Goal: Task Accomplishment & Management: Use online tool/utility

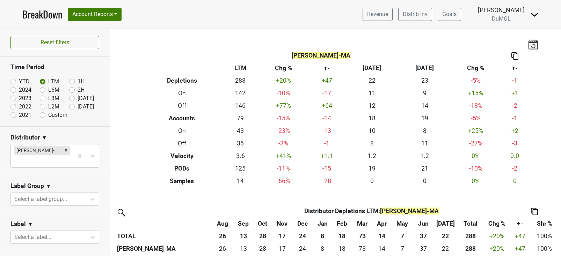
scroll to position [21, 0]
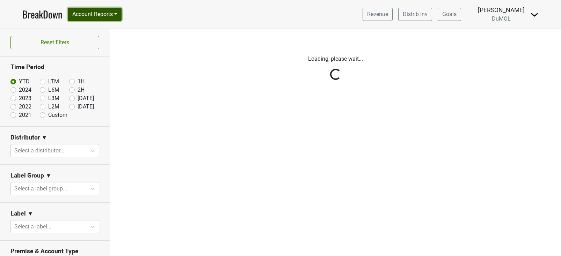
click at [107, 16] on button "Account Reports" at bounding box center [95, 14] width 54 height 13
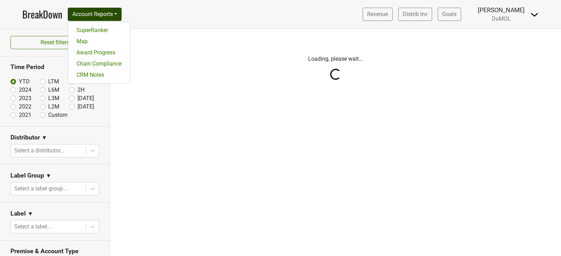
click at [163, 149] on div "Filters Loading, please wait..." at bounding box center [335, 142] width 451 height 227
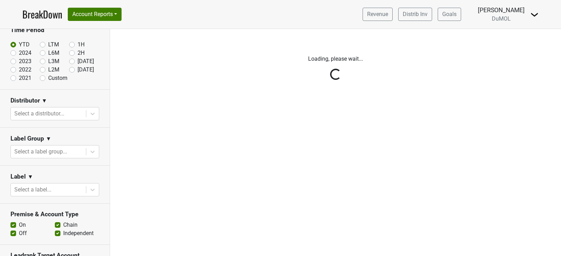
scroll to position [38, 0]
click at [116, 10] on button "Account Reports" at bounding box center [95, 14] width 54 height 13
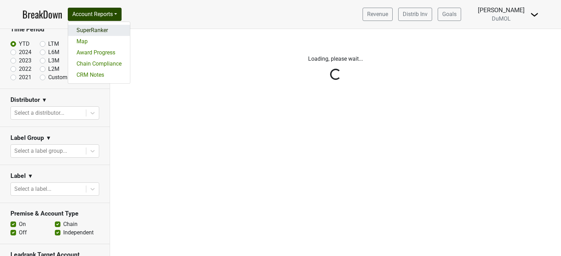
click at [109, 31] on link "SuperRanker" at bounding box center [99, 30] width 62 height 11
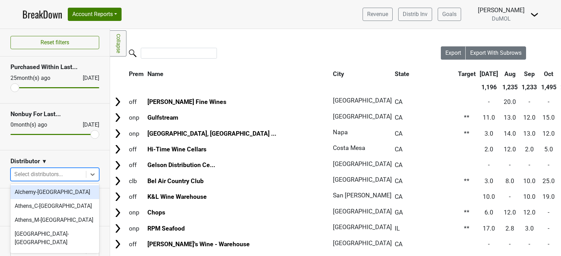
click at [46, 176] on div at bounding box center [48, 175] width 68 height 10
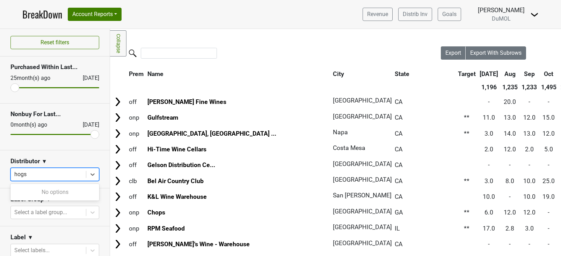
type input "hogs"
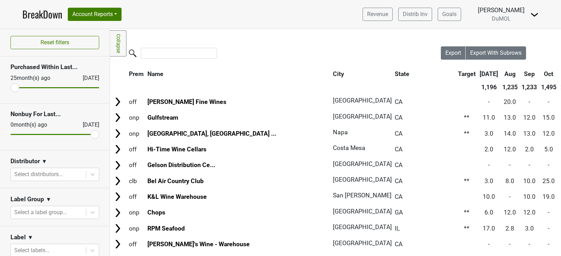
click at [41, 228] on section "Label ▼ Select labels..." at bounding box center [55, 246] width 110 height 38
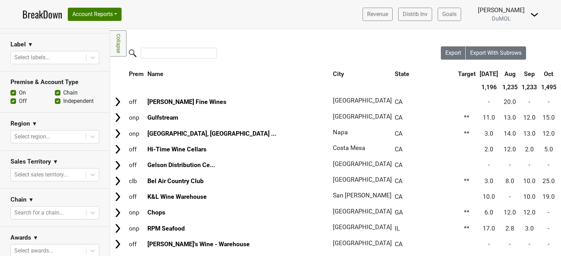
scroll to position [193, 0]
click at [38, 203] on div "Chain ▼" at bounding box center [54, 200] width 89 height 10
click at [37, 213] on div at bounding box center [48, 213] width 68 height 10
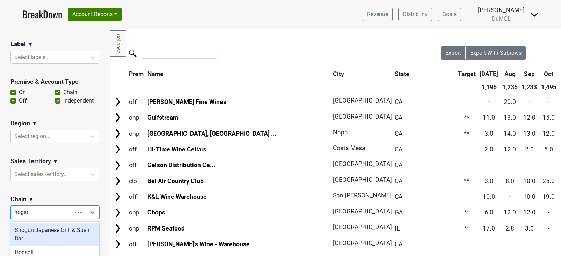
type input "hogsal"
click at [43, 228] on div "Hogsalt" at bounding box center [54, 230] width 89 height 14
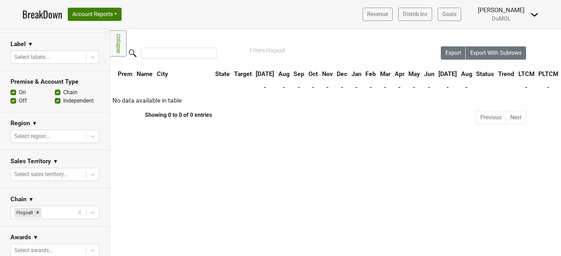
click at [534, 13] on img at bounding box center [534, 14] width 8 height 8
click at [508, 45] on link "Logout" at bounding box center [510, 50] width 55 height 11
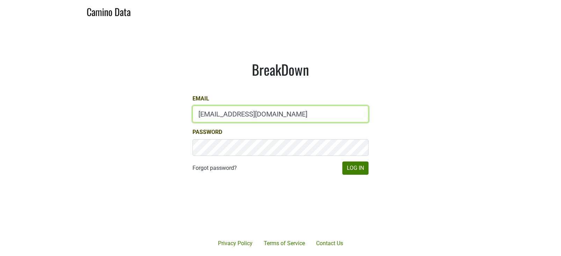
click at [212, 113] on input "[EMAIL_ADDRESS][DOMAIN_NAME]" at bounding box center [280, 114] width 176 height 17
click at [212, 113] on input "marc@dumol.com" at bounding box center [280, 114] width 176 height 17
type input "drewstapp@jonata.com"
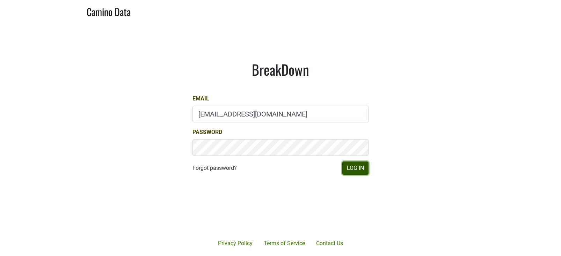
click at [362, 170] on button "Log In" at bounding box center [355, 168] width 26 height 13
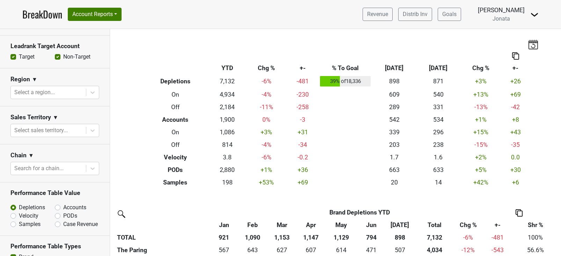
scroll to position [288, 0]
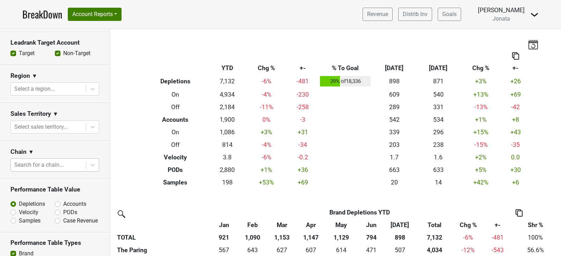
click at [53, 162] on div at bounding box center [48, 165] width 68 height 10
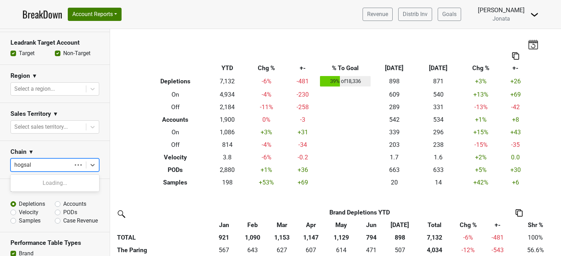
type input "hogsalt"
click at [47, 185] on div "Hogsalt" at bounding box center [54, 183] width 89 height 14
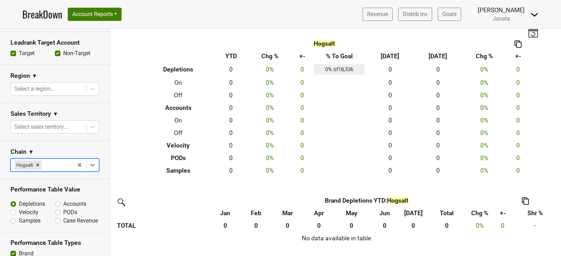
scroll to position [0, 0]
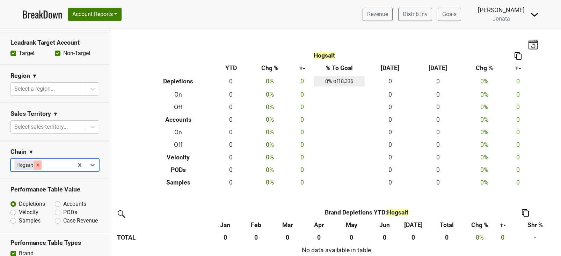
click at [38, 164] on icon "Remove Hogsalt" at bounding box center [37, 165] width 5 height 5
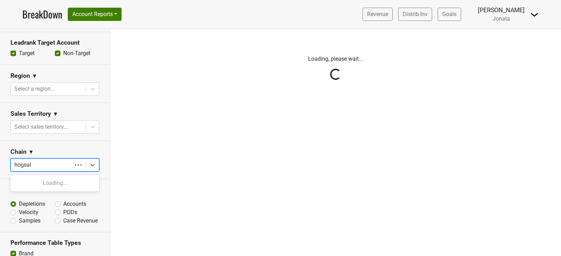
type input "hogsalt"
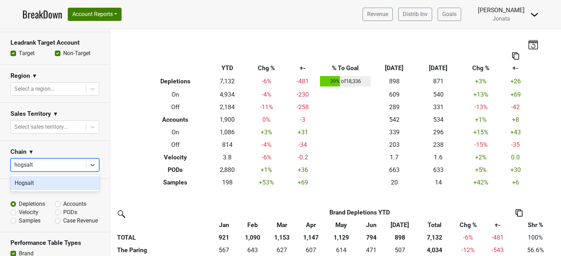
click at [40, 185] on div "Hogsalt" at bounding box center [54, 183] width 89 height 14
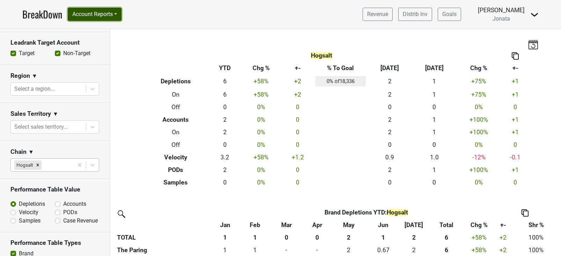
click at [105, 19] on button "Account Reports" at bounding box center [95, 14] width 54 height 13
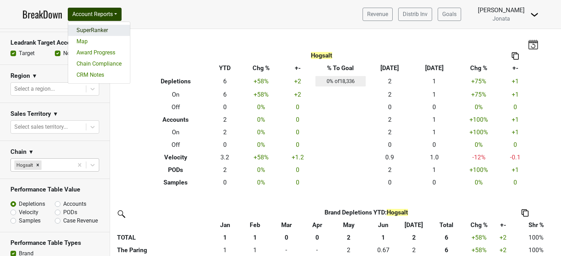
click at [102, 29] on link "SuperRanker" at bounding box center [99, 30] width 62 height 11
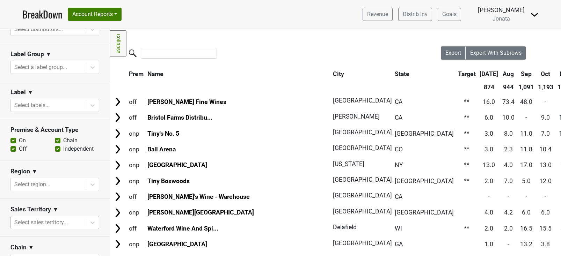
scroll to position [49, 0]
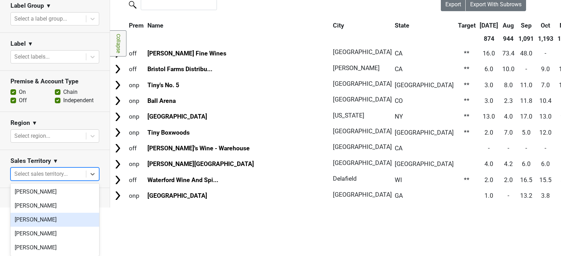
click at [28, 208] on body "BreakDown Account Reports SuperRanker Map Award Progress Chain Compliance CRM N…" at bounding box center [280, 79] width 561 height 256
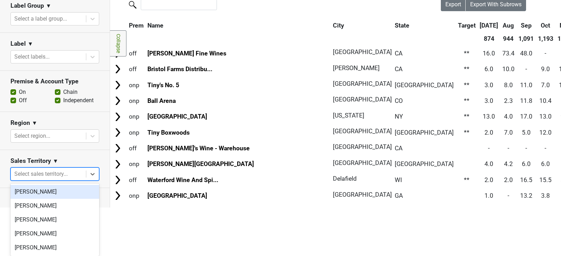
scroll to position [0, 0]
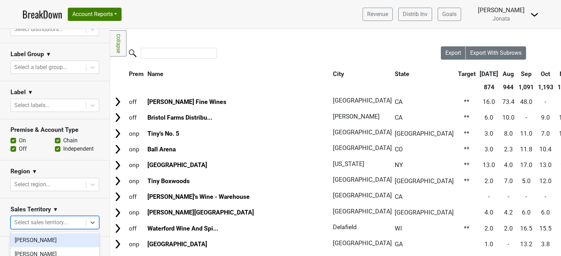
click at [48, 155] on div "Reset filters Purchased Within Last... 25 month(s) ago Aug '25 Nonbuy For Last.…" at bounding box center [55, 123] width 110 height 555
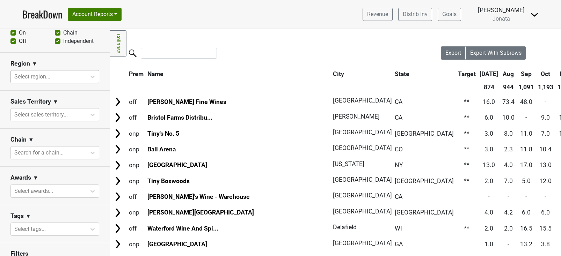
scroll to position [292, 0]
click at [33, 150] on div at bounding box center [48, 152] width 68 height 10
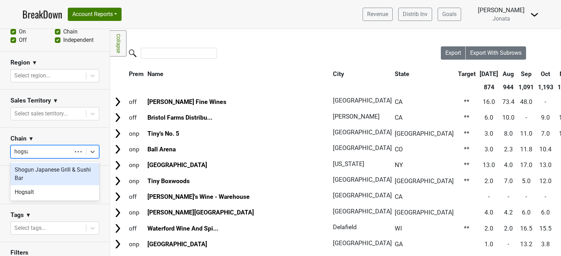
type input "hogsal"
click at [34, 165] on div "Hogsalt" at bounding box center [54, 170] width 89 height 14
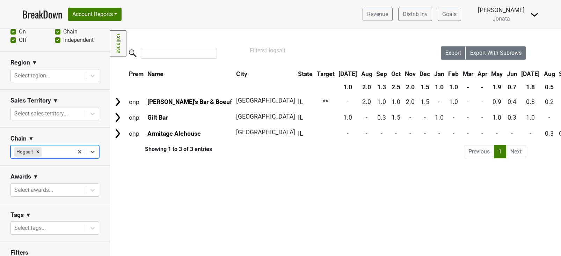
click at [94, 6] on nav "BreakDown Account Reports SuperRanker Map Award Progress Chain Compliance CRM N…" at bounding box center [280, 14] width 527 height 29
click at [39, 15] on link "BreakDown" at bounding box center [42, 14] width 40 height 15
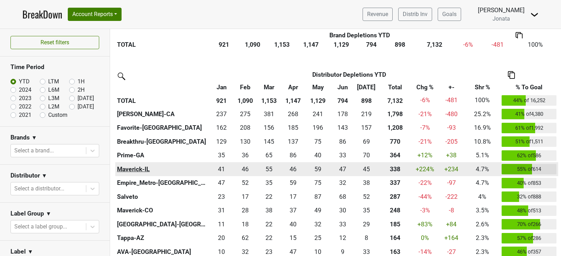
scroll to position [235, 0]
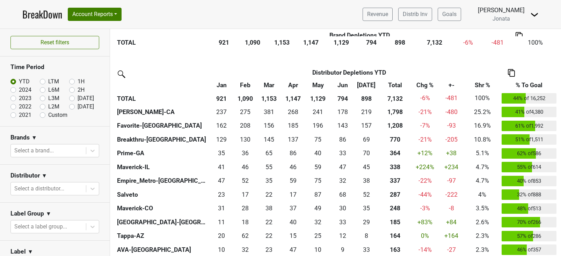
scroll to position [260, 0]
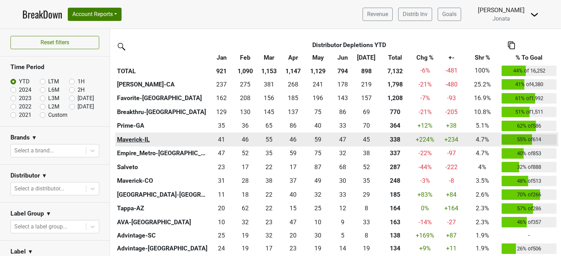
click at [129, 140] on th "Maverick-IL" at bounding box center [162, 140] width 94 height 14
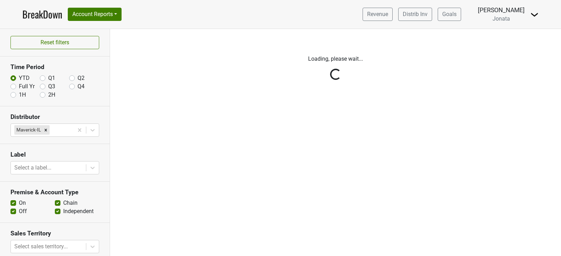
scroll to position [111, 0]
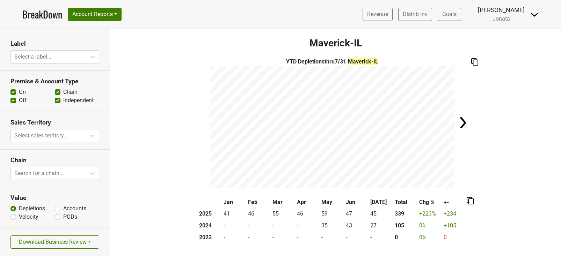
click at [532, 15] on img at bounding box center [534, 14] width 8 height 8
click at [432, 15] on link "Distrib Inv" at bounding box center [415, 14] width 34 height 13
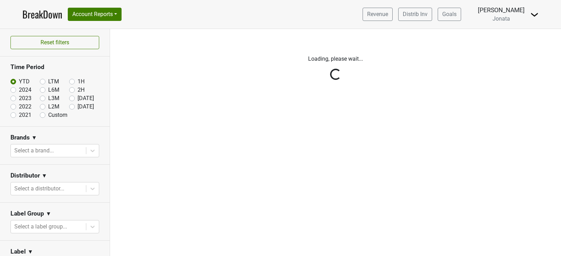
click at [540, 16] on nav "BreakDown Account Reports SuperRanker Map Award Progress Chain Compliance CRM N…" at bounding box center [280, 14] width 527 height 29
click at [536, 15] on img at bounding box center [534, 14] width 8 height 8
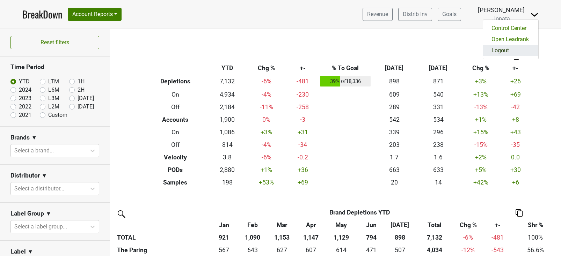
click at [514, 52] on link "Logout" at bounding box center [510, 50] width 55 height 11
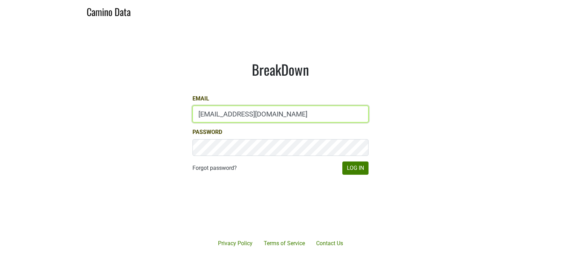
click at [240, 110] on input "[EMAIL_ADDRESS][DOMAIN_NAME]" at bounding box center [280, 114] width 176 height 17
type input "[PERSON_NAME][EMAIL_ADDRESS][DOMAIN_NAME]"
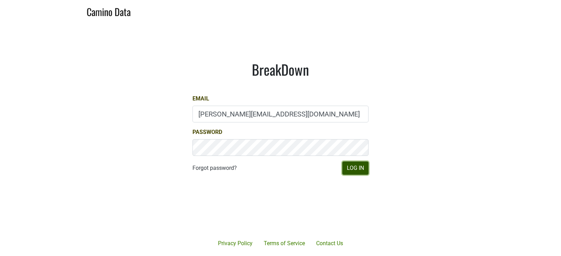
click at [347, 165] on button "Log In" at bounding box center [355, 168] width 26 height 13
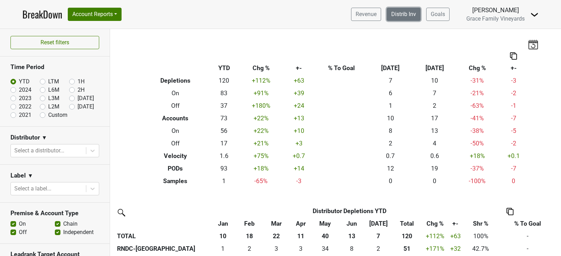
click at [398, 12] on link "Distrib Inv" at bounding box center [403, 14] width 34 height 13
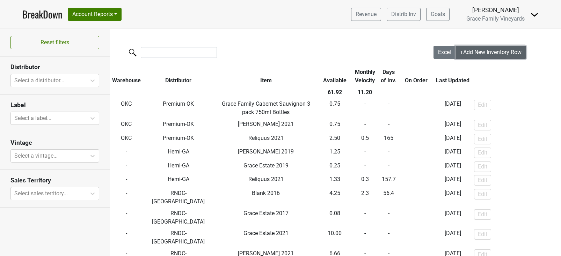
click at [469, 51] on span "+Add New Inventory Row" at bounding box center [490, 52] width 61 height 7
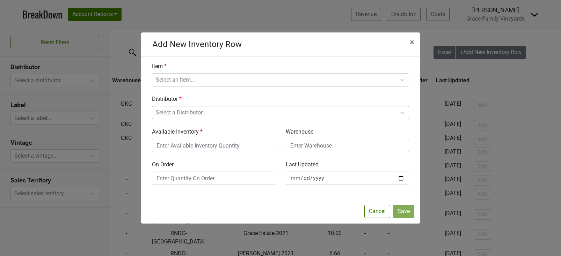
click at [206, 116] on div at bounding box center [274, 113] width 236 height 10
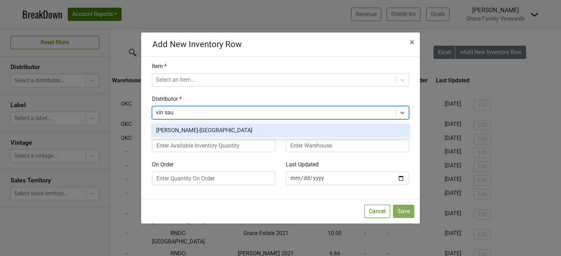
type input "vin sauv"
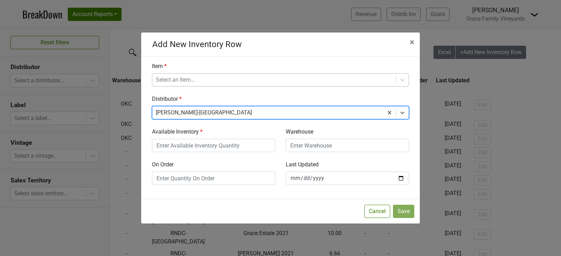
click at [164, 80] on div at bounding box center [274, 80] width 236 height 10
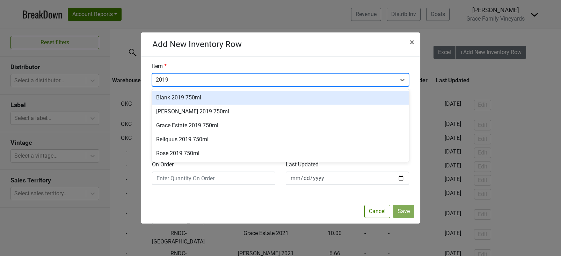
type input "2019"
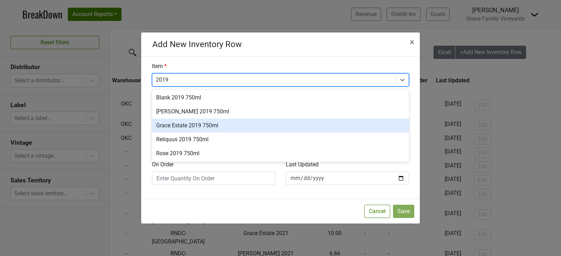
click at [175, 124] on div "Grace Estate 2019 750ml" at bounding box center [280, 126] width 257 height 14
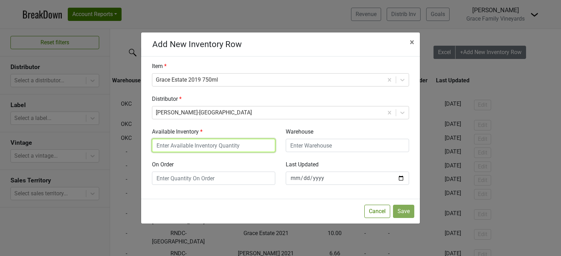
click at [176, 146] on input "Available Inventory" at bounding box center [213, 145] width 123 height 13
type input ".25"
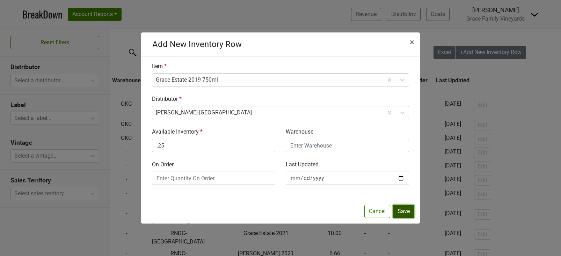
click at [404, 211] on button "Save" at bounding box center [403, 211] width 21 height 13
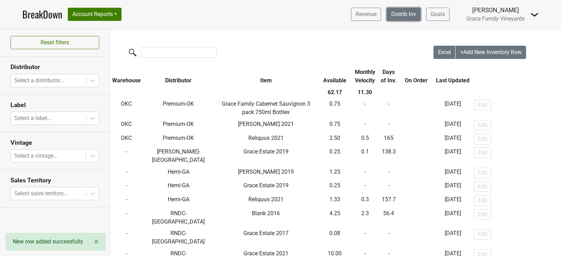
click at [395, 12] on link "Distrib Inv" at bounding box center [403, 14] width 34 height 13
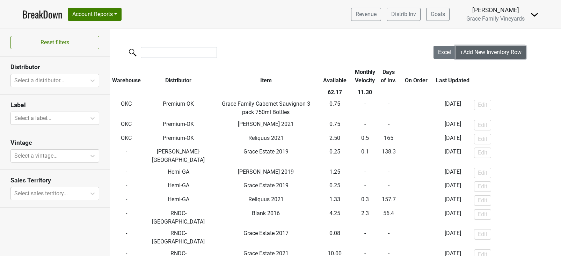
click at [460, 53] on span "+Add New Inventory Row" at bounding box center [490, 52] width 61 height 7
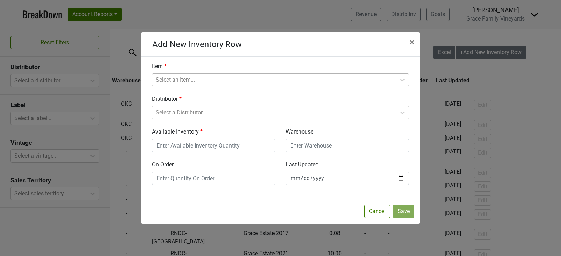
click at [168, 77] on div at bounding box center [274, 80] width 236 height 10
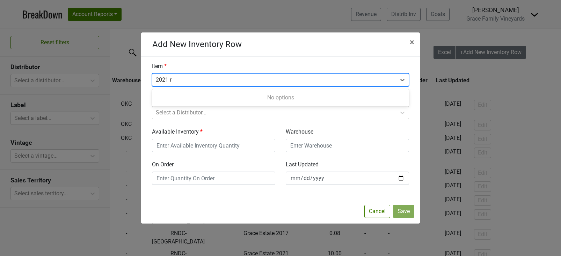
type input "2021"
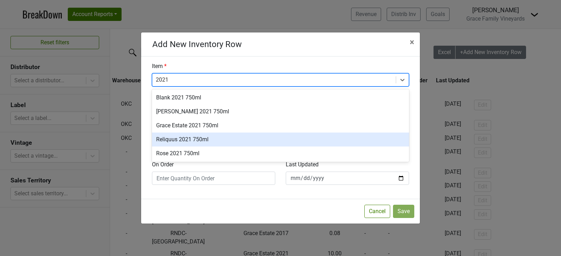
click at [168, 137] on div "Reliquus 2021 750ml" at bounding box center [280, 140] width 257 height 14
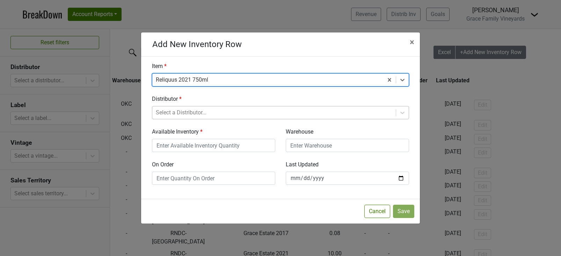
click at [189, 114] on div at bounding box center [274, 113] width 236 height 10
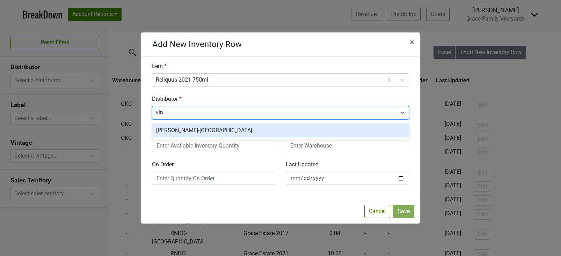
type input "vin s"
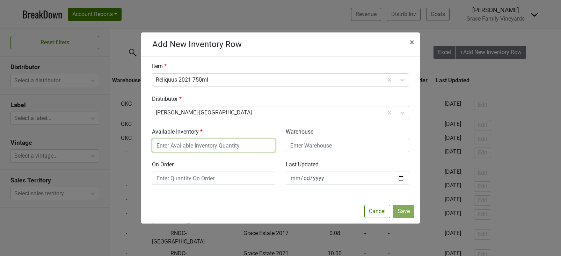
click at [199, 148] on input "Available Inventory" at bounding box center [213, 145] width 123 height 13
type input "4"
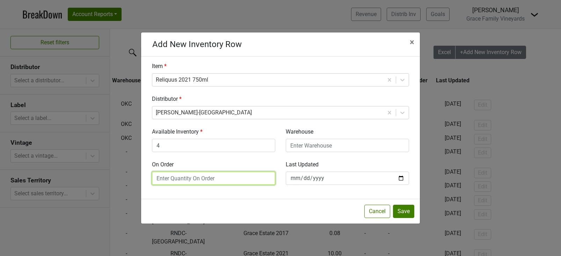
click at [216, 180] on input "On Order" at bounding box center [213, 178] width 123 height 13
type input "3"
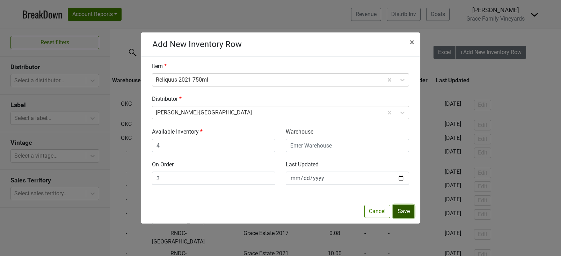
click at [402, 211] on button "Save" at bounding box center [403, 211] width 21 height 13
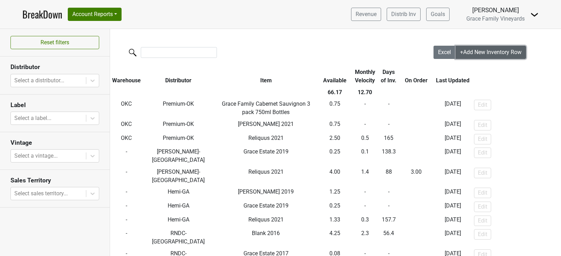
click at [480, 54] on span "+Add New Inventory Row" at bounding box center [490, 52] width 61 height 7
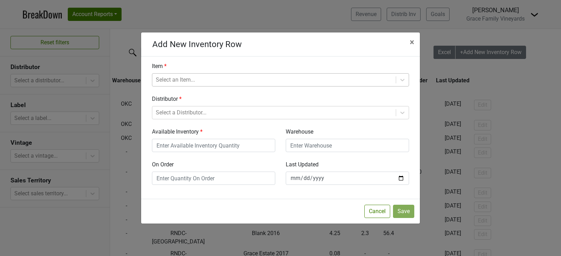
click at [276, 77] on div at bounding box center [274, 80] width 236 height 10
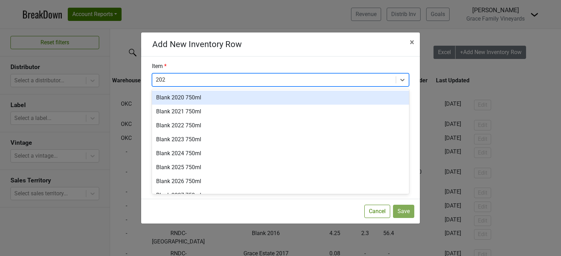
type input "2021"
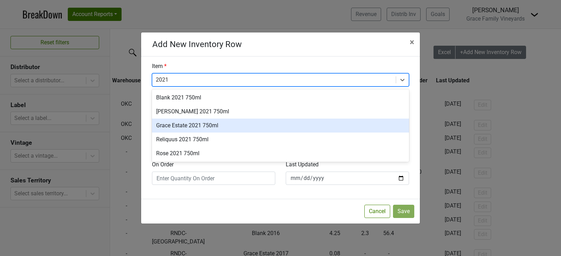
click at [230, 127] on div "Grace Estate 2021 750ml" at bounding box center [280, 126] width 257 height 14
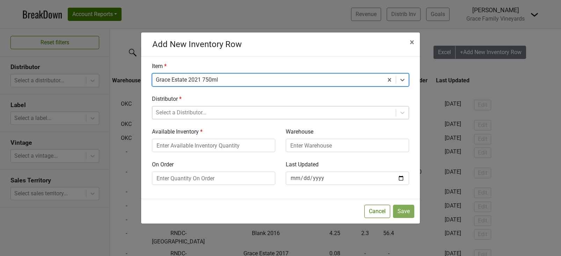
click at [191, 114] on div at bounding box center [274, 113] width 236 height 10
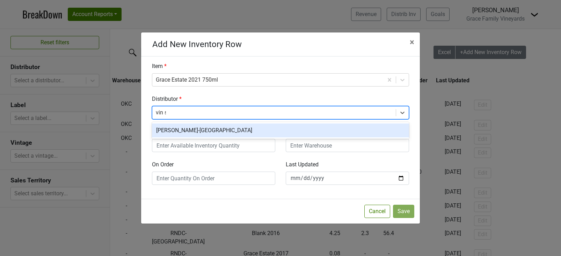
type input "vin sa"
click at [194, 128] on div "Vin Sauvage-NV" at bounding box center [280, 131] width 257 height 14
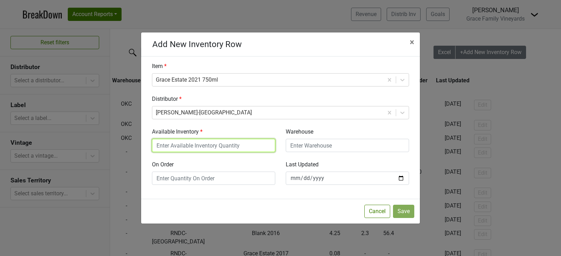
click at [191, 142] on input "Available Inventory" at bounding box center [213, 145] width 123 height 13
type input "0"
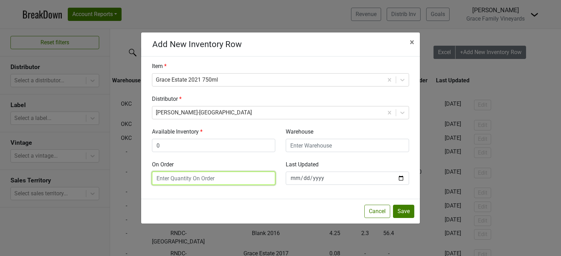
click at [183, 179] on input "On Order" at bounding box center [213, 178] width 123 height 13
type input "3"
type input ".75"
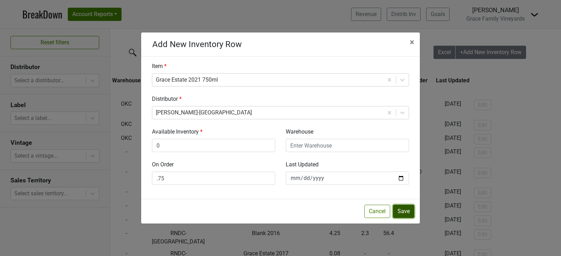
click at [402, 210] on button "Save" at bounding box center [403, 211] width 21 height 13
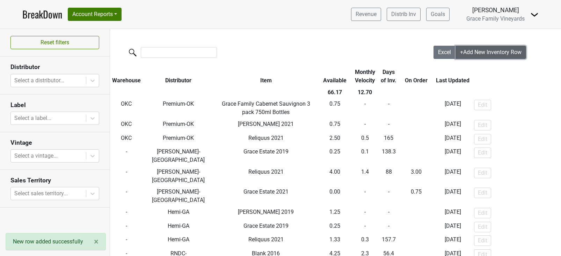
click at [484, 53] on span "+Add New Inventory Row" at bounding box center [490, 52] width 61 height 7
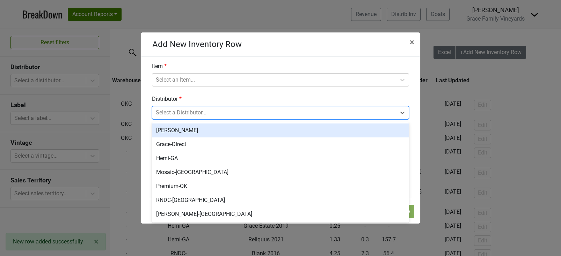
click at [230, 110] on div at bounding box center [274, 113] width 236 height 10
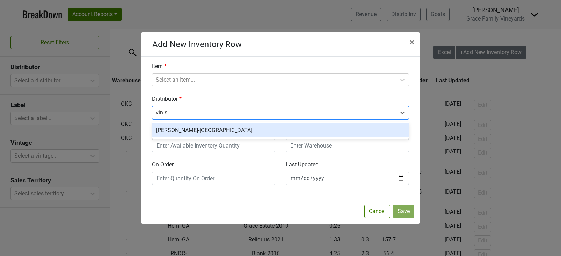
type input "vin sa"
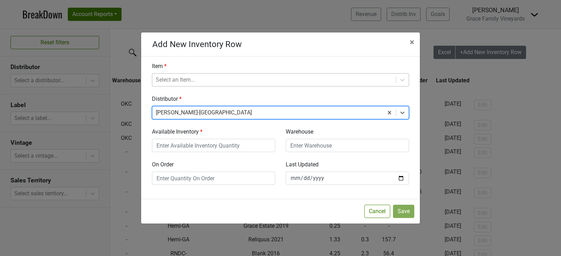
click at [191, 84] on div at bounding box center [274, 80] width 236 height 10
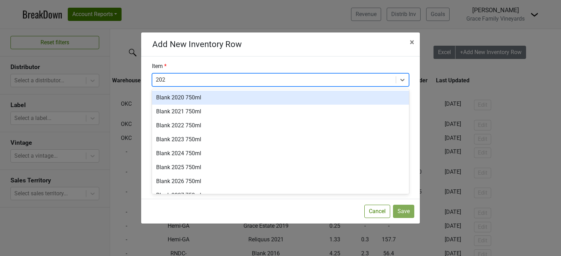
type input "2021"
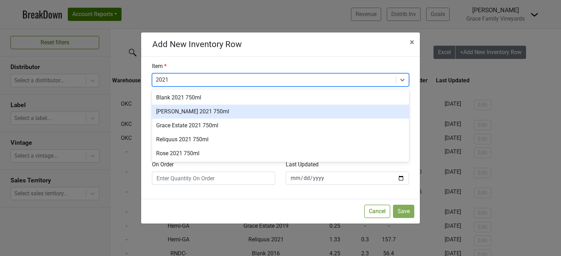
click at [190, 114] on div "Cornelius Grove 2021 750ml" at bounding box center [280, 112] width 257 height 14
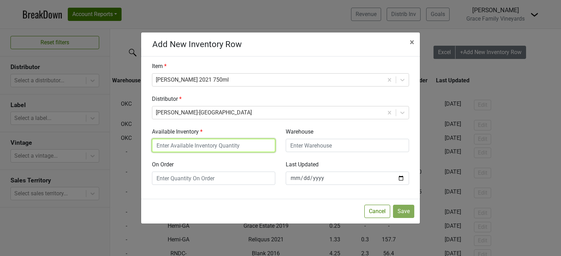
click at [240, 149] on input "Available Inventory" at bounding box center [213, 145] width 123 height 13
type input "0"
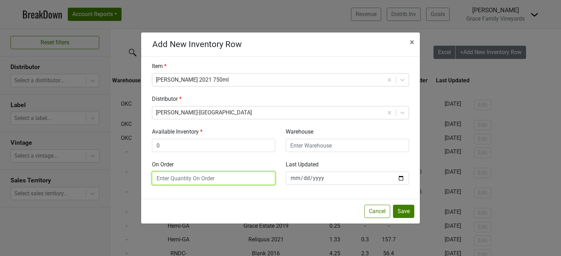
click at [230, 179] on input "On Order" at bounding box center [213, 178] width 123 height 13
type input ".75"
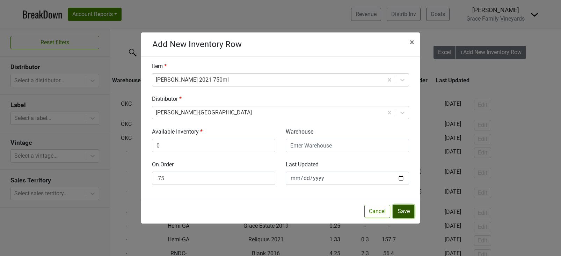
click at [398, 212] on button "Save" at bounding box center [403, 211] width 21 height 13
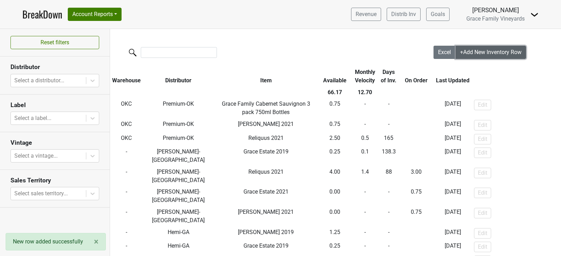
click at [472, 55] on span "+Add New Inventory Row" at bounding box center [490, 52] width 61 height 7
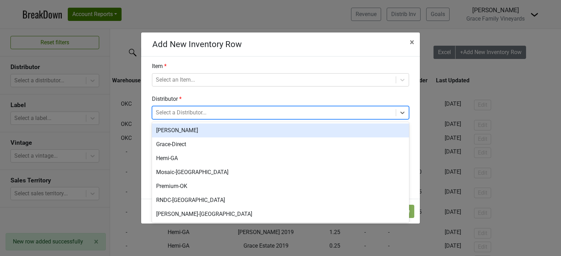
click at [243, 111] on div at bounding box center [274, 113] width 236 height 10
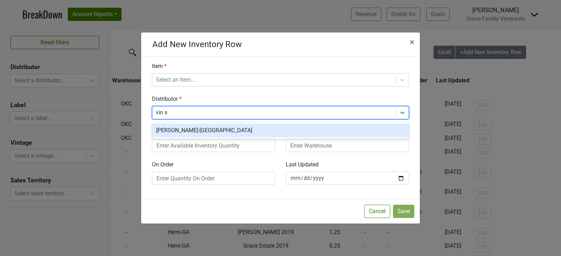
type input "vin sa"
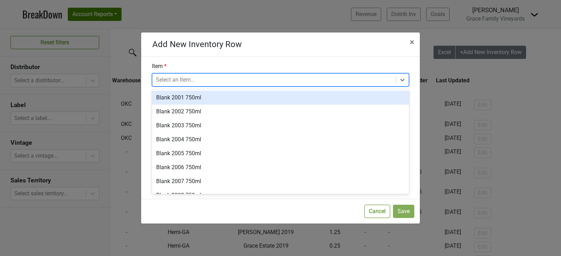
click at [202, 82] on div at bounding box center [274, 80] width 236 height 10
type input "2019"
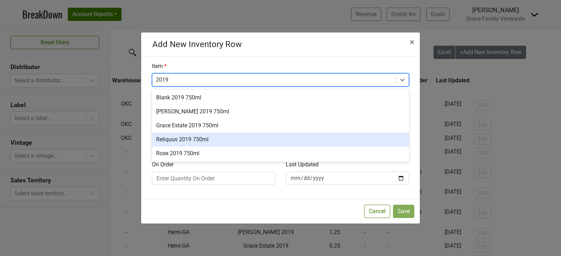
click at [191, 137] on div "Reliquus 2019 750ml" at bounding box center [280, 140] width 257 height 14
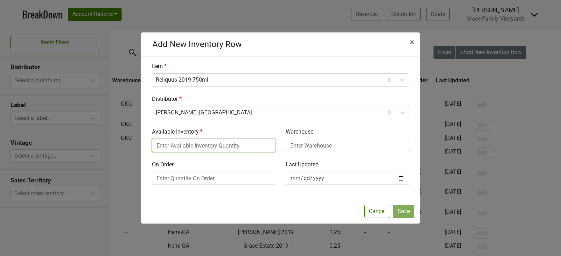
click at [222, 146] on input "Available Inventory" at bounding box center [213, 145] width 123 height 13
type input ".5"
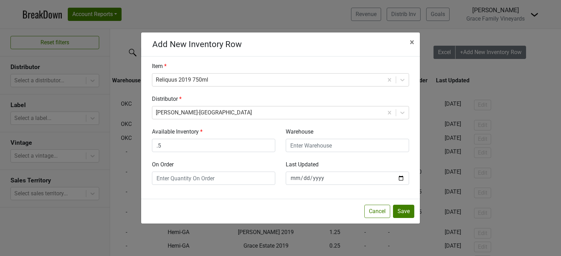
click at [225, 207] on div "Cancel Save" at bounding box center [280, 211] width 279 height 25
click at [399, 214] on button "Save" at bounding box center [403, 211] width 21 height 13
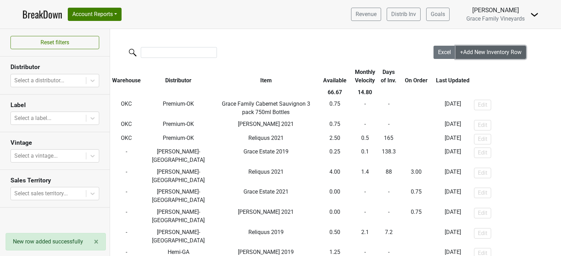
click at [475, 50] on span "+Add New Inventory Row" at bounding box center [490, 52] width 61 height 7
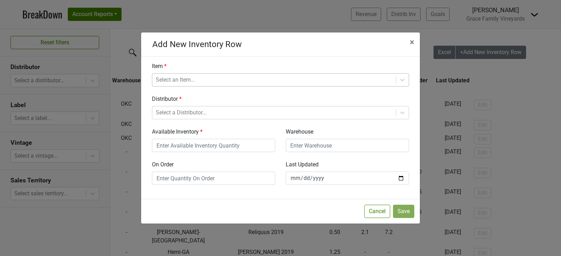
click at [349, 84] on div at bounding box center [274, 80] width 236 height 10
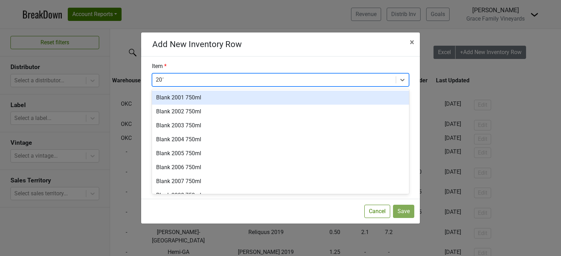
type input "2019"
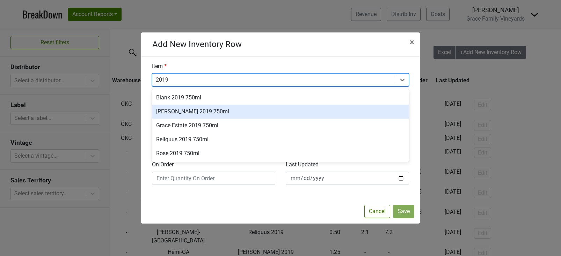
click at [177, 115] on div "Cornelius Grove 2019 750ml" at bounding box center [280, 112] width 257 height 14
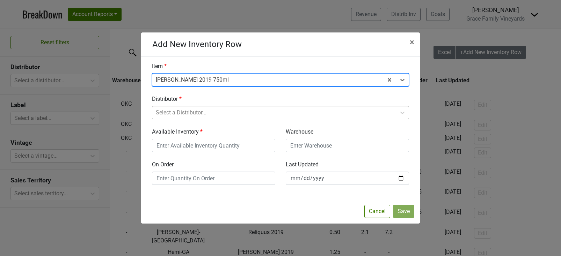
click at [177, 112] on div at bounding box center [274, 113] width 236 height 10
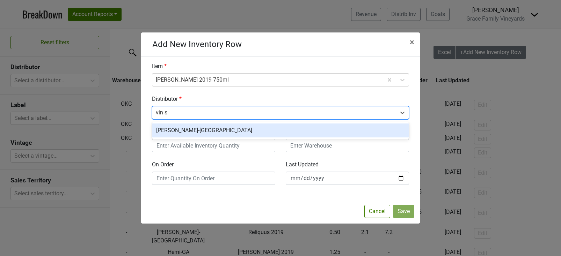
type input "vin sa"
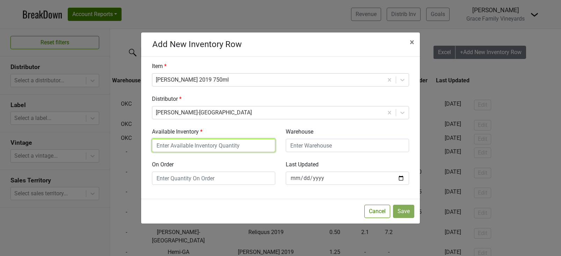
click at [197, 146] on input "Available Inventory" at bounding box center [213, 145] width 123 height 13
type input ".5"
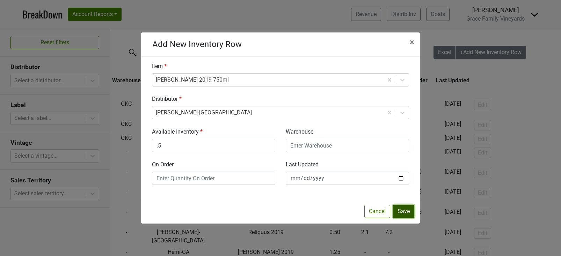
click at [399, 207] on button "Save" at bounding box center [403, 211] width 21 height 13
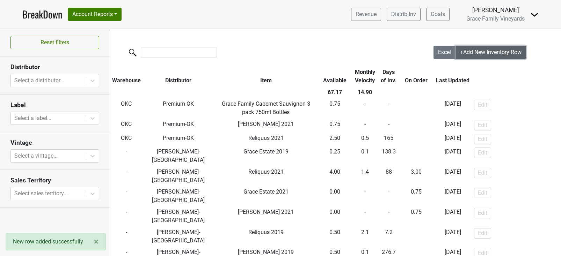
click at [471, 54] on span "+Add New Inventory Row" at bounding box center [490, 52] width 61 height 7
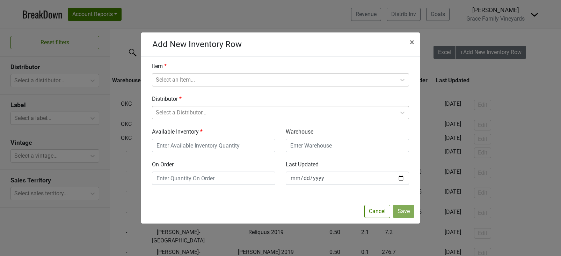
click at [277, 109] on div at bounding box center [274, 113] width 236 height 10
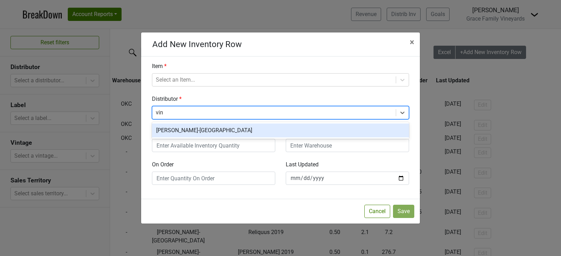
type input "vin s"
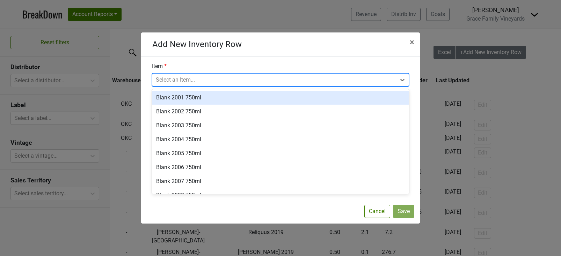
click at [182, 84] on div at bounding box center [274, 80] width 236 height 10
type input "rose 2021"
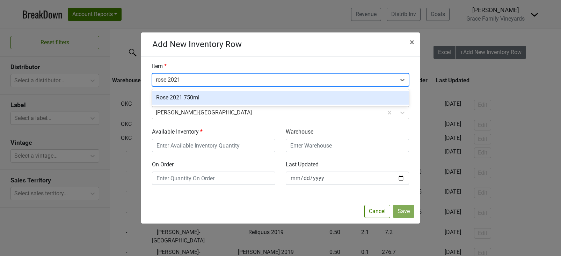
click at [184, 96] on div "Rose 2021 750ml" at bounding box center [280, 98] width 257 height 14
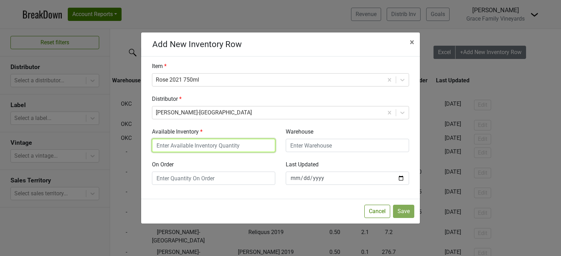
click at [222, 143] on input "Available Inventory" at bounding box center [213, 145] width 123 height 13
type input "0"
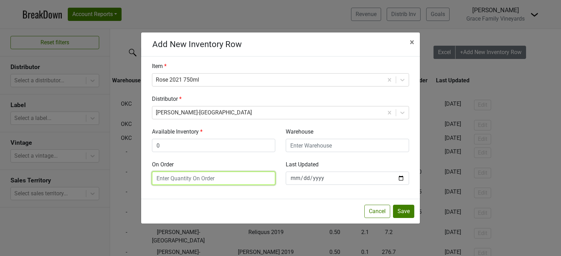
click at [213, 174] on input "On Order" at bounding box center [213, 178] width 123 height 13
type input "1"
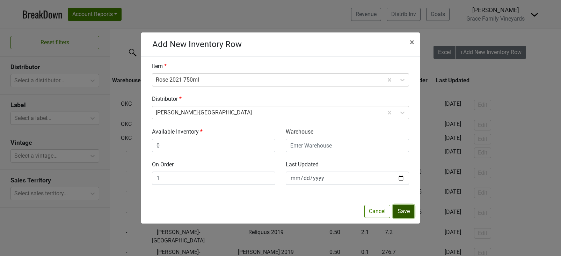
click at [404, 209] on button "Save" at bounding box center [403, 211] width 21 height 13
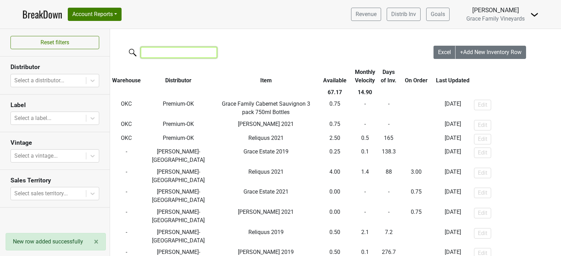
click at [176, 55] on input "search" at bounding box center [179, 52] width 76 height 11
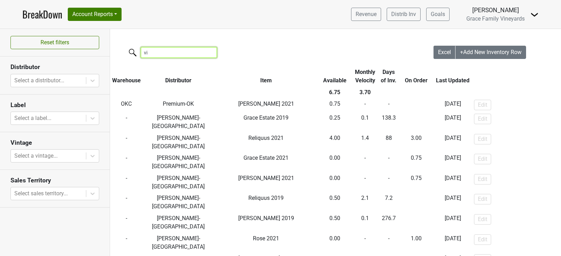
type input "v"
type input "vin sauv"
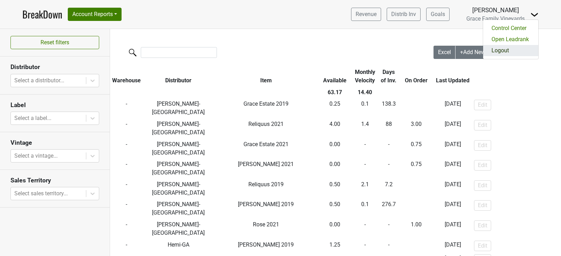
click at [511, 51] on link "Logout" at bounding box center [510, 50] width 55 height 11
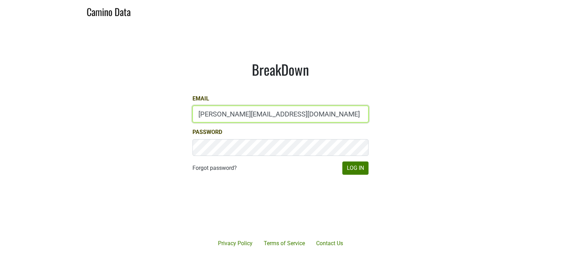
click at [277, 109] on input "brett@gracefamilyvineyards.com" at bounding box center [280, 114] width 176 height 17
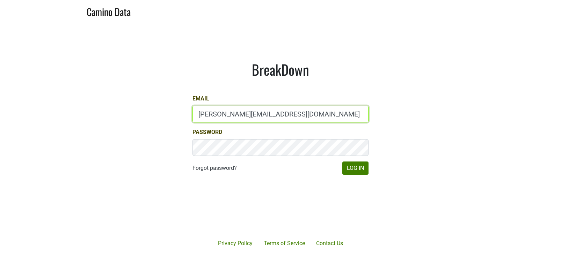
click at [277, 109] on input "brett@gracefamilyvineyards.com" at bounding box center [280, 114] width 176 height 17
type input "mayad@dallavallevineyards.com"
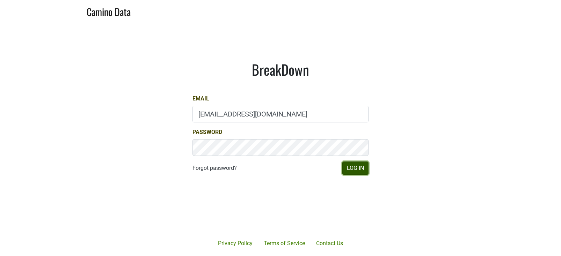
click at [349, 167] on button "Log In" at bounding box center [355, 168] width 26 height 13
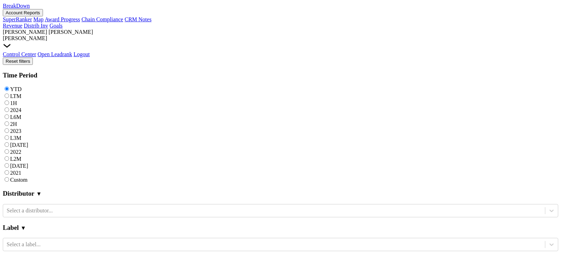
click at [48, 23] on link "Distrib Inv" at bounding box center [36, 26] width 24 height 6
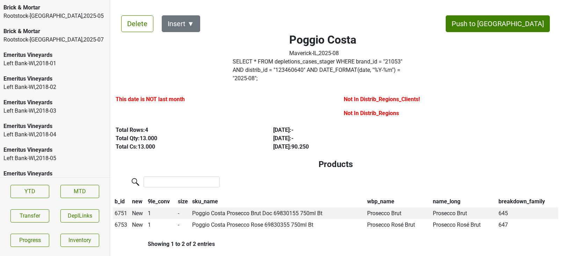
scroll to position [282, 0]
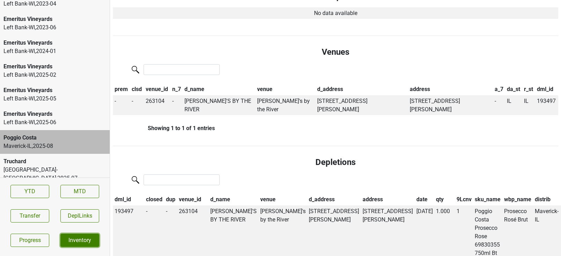
click at [74, 238] on link "Inventory" at bounding box center [79, 240] width 39 height 13
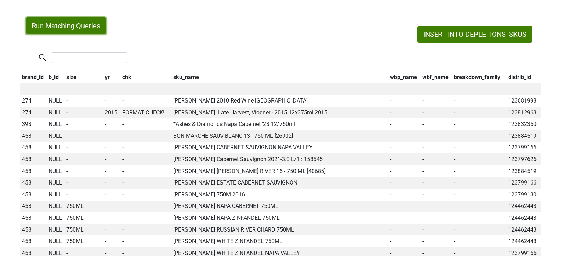
click at [64, 31] on button "Run Matching Queries" at bounding box center [66, 25] width 80 height 17
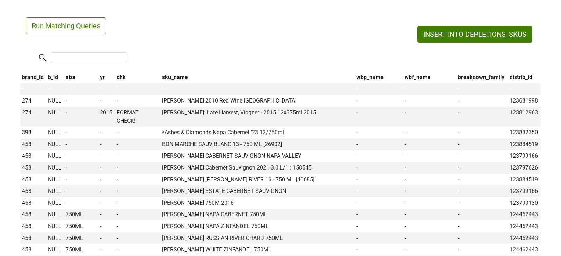
click at [374, 79] on th "wbp_name" at bounding box center [378, 78] width 48 height 12
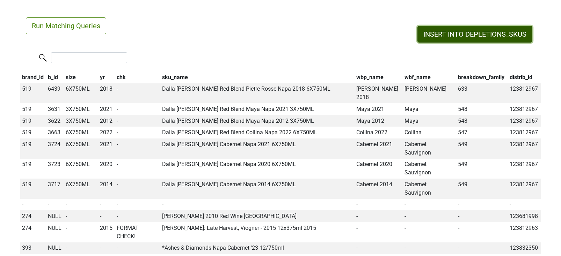
click at [447, 30] on button "INSERT INTO DEPLETIONS_SKUS" at bounding box center [474, 34] width 115 height 17
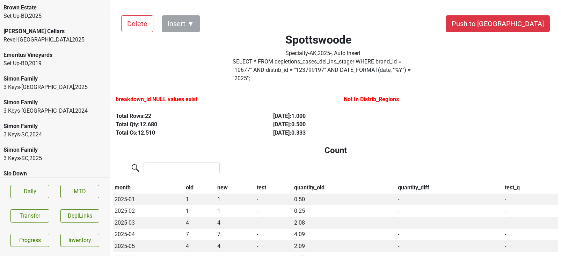
scroll to position [250, 0]
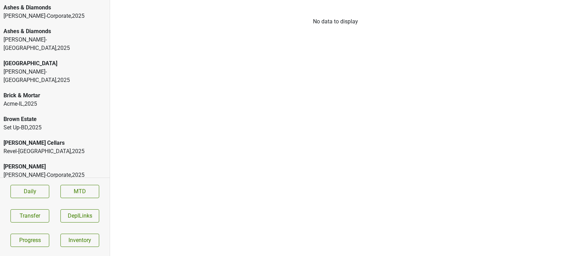
click at [39, 13] on div "[PERSON_NAME]-Corporate , 2025" at bounding box center [54, 16] width 103 height 8
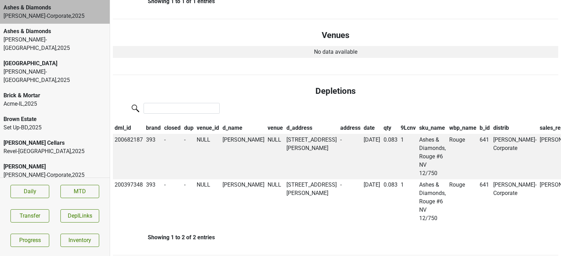
scroll to position [345, 0]
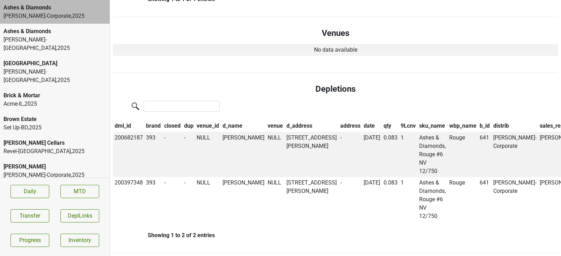
click at [36, 31] on div "Ashes & Diamonds" at bounding box center [54, 31] width 103 height 8
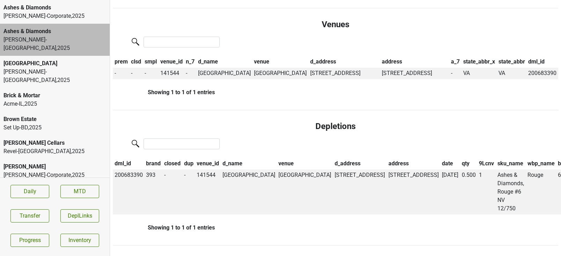
scroll to position [354, 0]
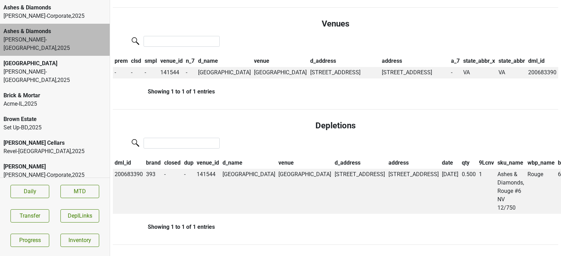
click at [61, 59] on div "[GEOGRAPHIC_DATA]" at bounding box center [54, 63] width 103 height 8
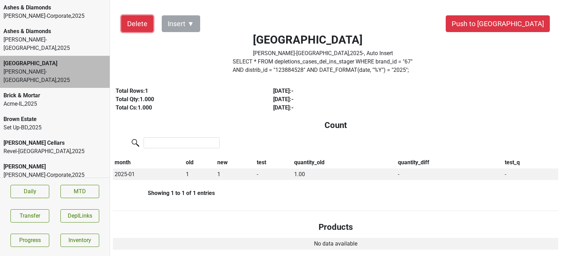
click at [131, 25] on button "Delete" at bounding box center [137, 23] width 32 height 17
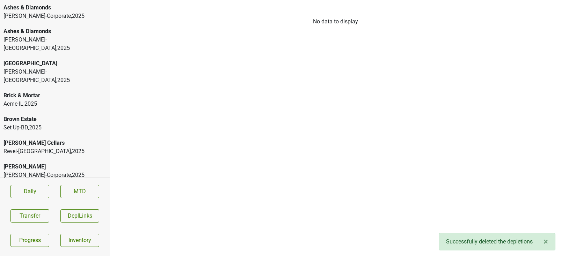
click at [52, 33] on div "Ashes & Diamonds" at bounding box center [54, 31] width 103 height 8
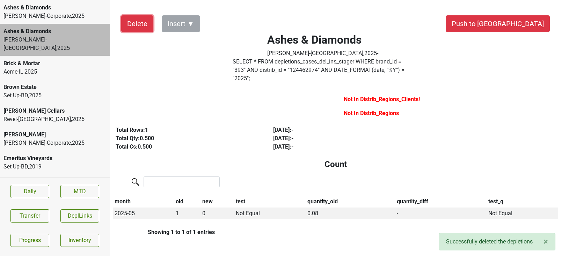
click at [128, 24] on button "Delete" at bounding box center [137, 23] width 32 height 17
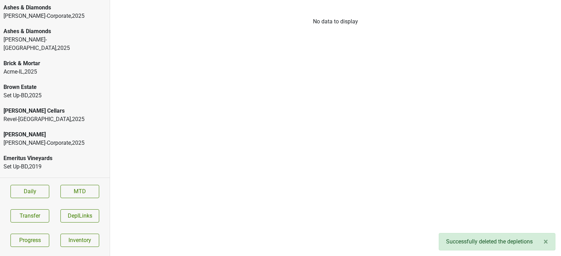
click at [65, 14] on div "Kellogg-Corporate , 2025" at bounding box center [54, 16] width 103 height 8
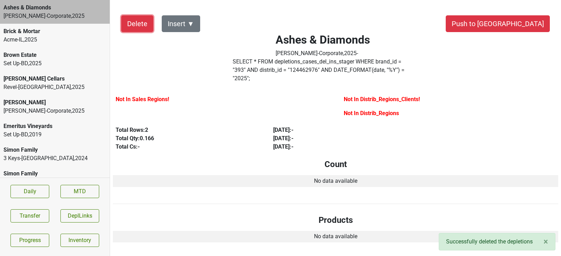
click at [132, 22] on button "Delete" at bounding box center [137, 23] width 32 height 17
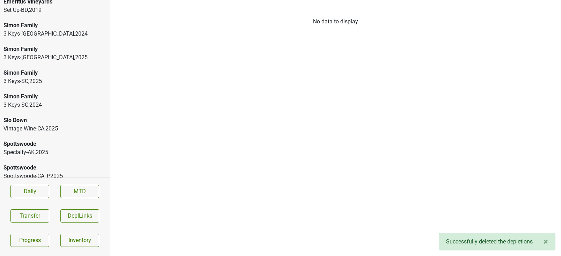
scroll to position [107, 0]
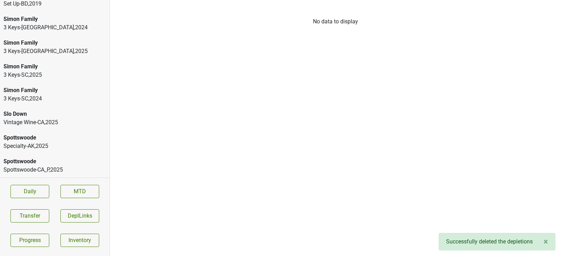
click at [52, 163] on div "Spottswoode" at bounding box center [54, 161] width 103 height 8
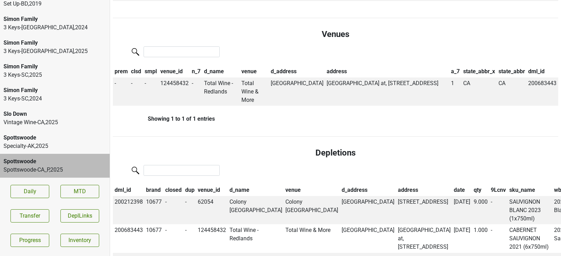
scroll to position [353, 0]
click at [452, 184] on th "date" at bounding box center [462, 190] width 20 height 12
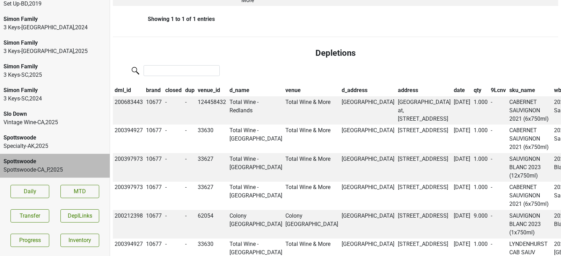
scroll to position [0, 0]
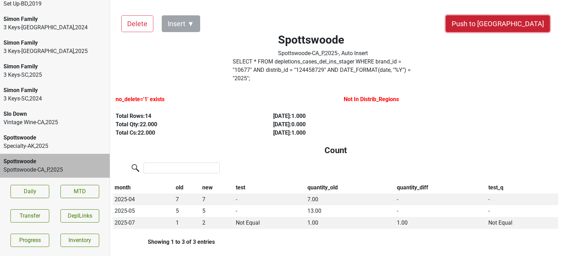
click at [524, 25] on button "Push to DC" at bounding box center [497, 23] width 104 height 17
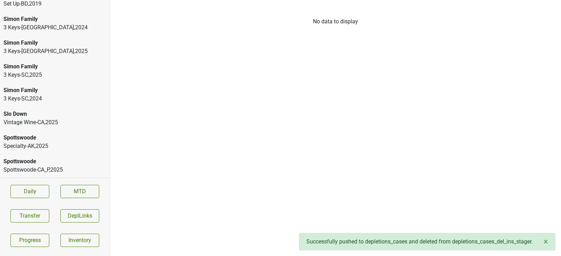
scroll to position [83, 0]
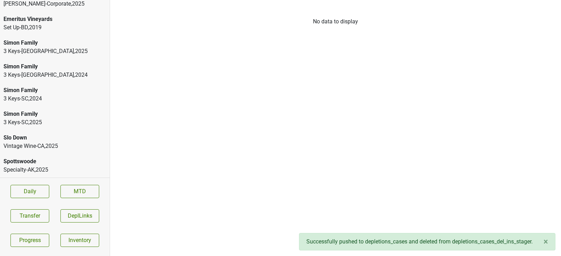
click at [52, 163] on div "Spottswoode" at bounding box center [54, 161] width 103 height 8
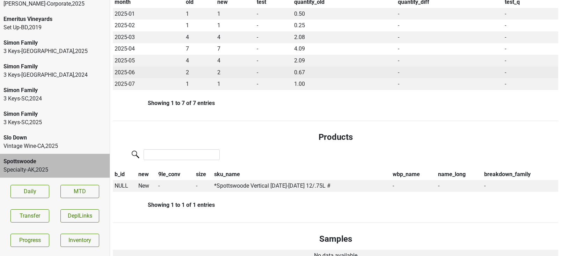
scroll to position [0, 0]
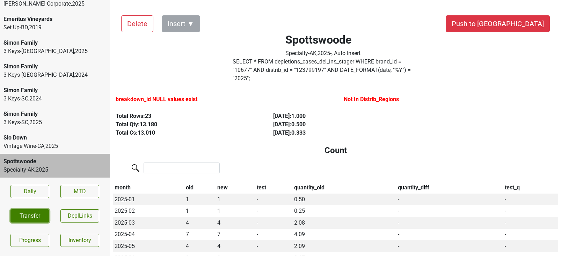
click at [42, 212] on button "Transfer" at bounding box center [29, 215] width 39 height 13
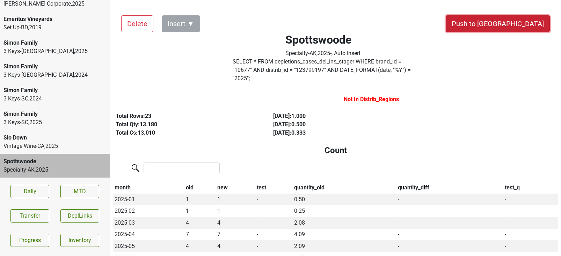
drag, startPoint x: 510, startPoint y: 25, endPoint x: 410, endPoint y: 146, distance: 156.7
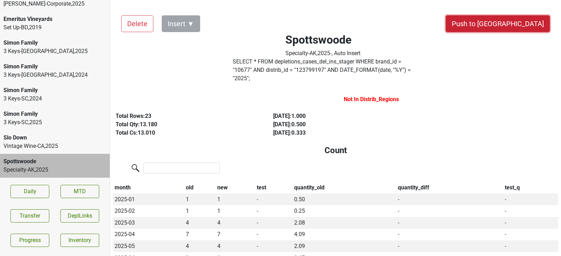
click at [513, 27] on button "Push to DC" at bounding box center [497, 23] width 104 height 17
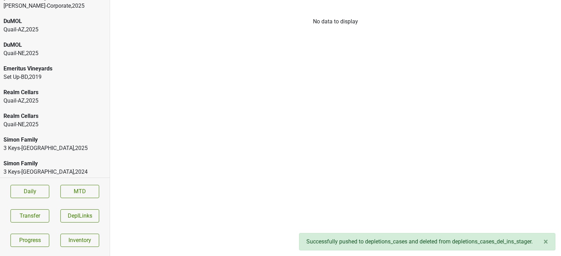
scroll to position [104, 0]
click at [61, 99] on div "Quail-AZ , 2025" at bounding box center [54, 102] width 103 height 8
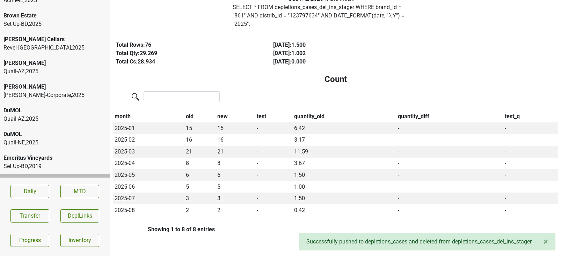
scroll to position [15, 0]
click at [32, 90] on div "Dalla Valle" at bounding box center [54, 87] width 103 height 8
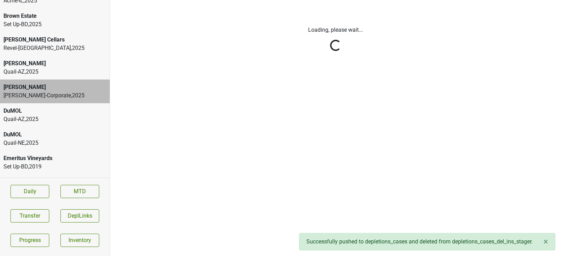
scroll to position [0, 0]
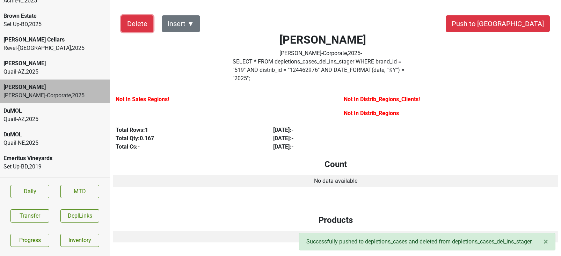
click at [143, 27] on button "Delete" at bounding box center [137, 23] width 32 height 17
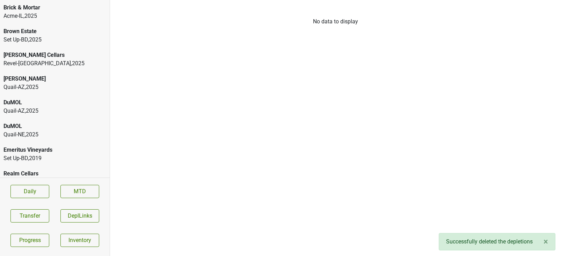
click at [54, 13] on div "Acme-IL , 2025" at bounding box center [54, 16] width 103 height 8
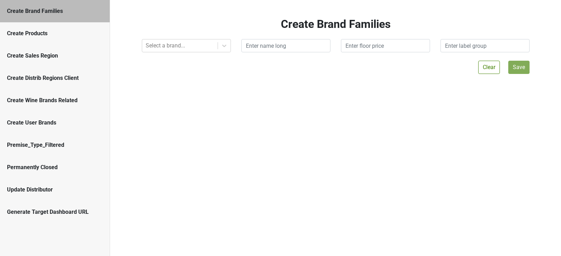
click at [328, 117] on div "Create Brand Families Select a brand... Clear Save" at bounding box center [335, 128] width 451 height 256
click at [60, 16] on div "Create Brand Families" at bounding box center [55, 11] width 110 height 22
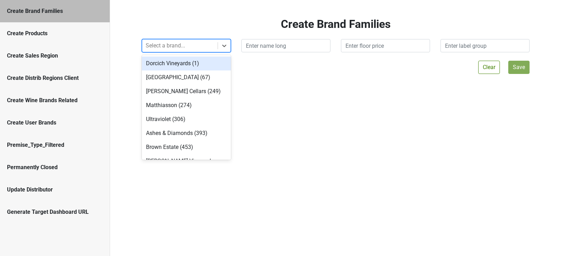
click at [160, 40] on div "Select a brand..." at bounding box center [179, 45] width 75 height 13
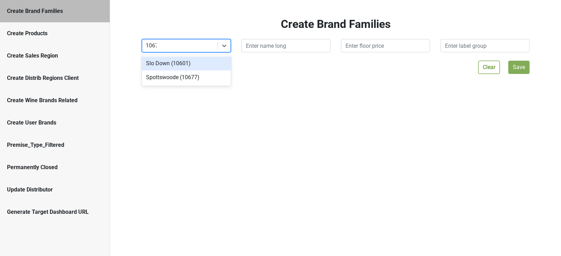
type input "10677"
click at [194, 60] on div "Spottswoode (10677)" at bounding box center [186, 64] width 89 height 14
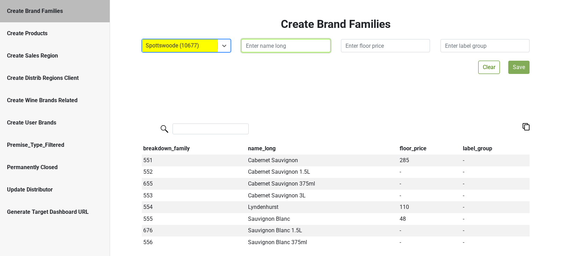
click at [275, 47] on input "text" at bounding box center [285, 45] width 89 height 13
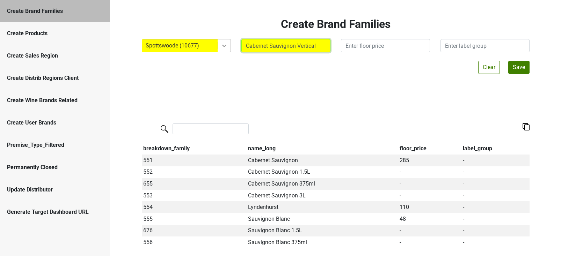
drag, startPoint x: 298, startPoint y: 44, endPoint x: 222, endPoint y: 47, distance: 76.5
click at [222, 47] on div "Spottswoode (10677) Cabernet Sauvignon Vertical" at bounding box center [335, 45] width 398 height 13
type input "Vertical"
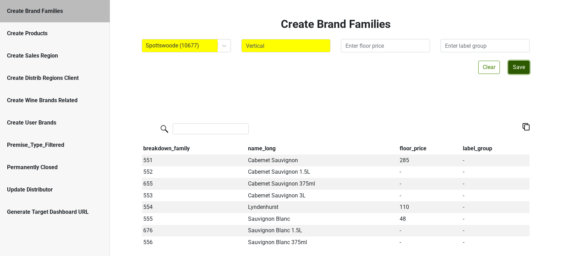
click at [516, 67] on button "Save" at bounding box center [518, 67] width 21 height 13
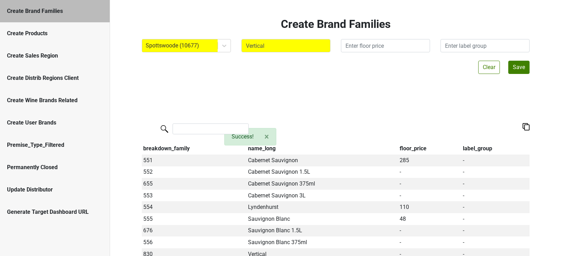
click at [76, 34] on div "Create Products" at bounding box center [55, 33] width 96 height 8
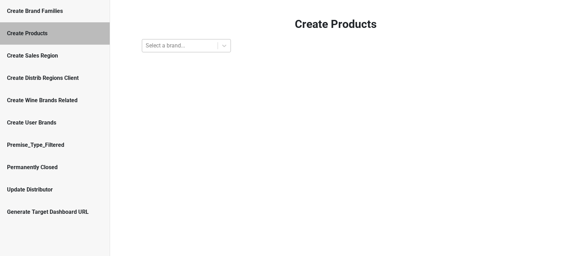
click at [194, 45] on div at bounding box center [180, 46] width 68 height 10
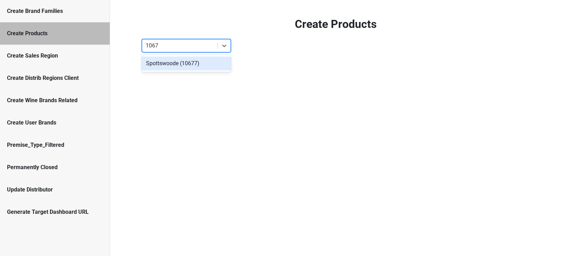
type input "10677"
click at [192, 56] on div "Spottswoode (10677)" at bounding box center [186, 63] width 89 height 17
click at [192, 58] on div "Spottswoode (10677)" at bounding box center [186, 64] width 89 height 14
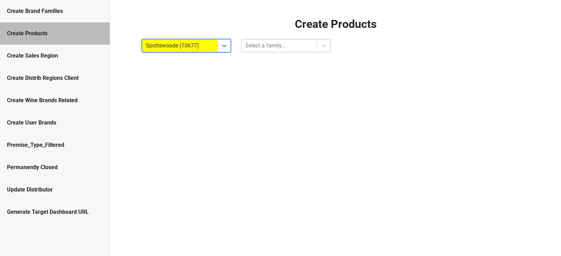
click at [254, 45] on div at bounding box center [279, 46] width 68 height 10
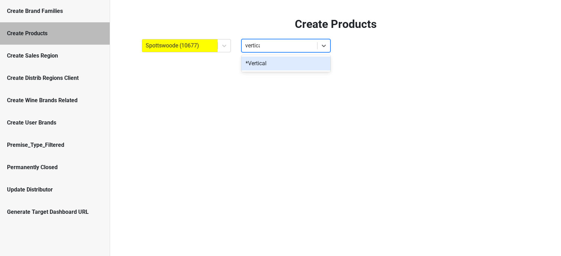
type input "vertical"
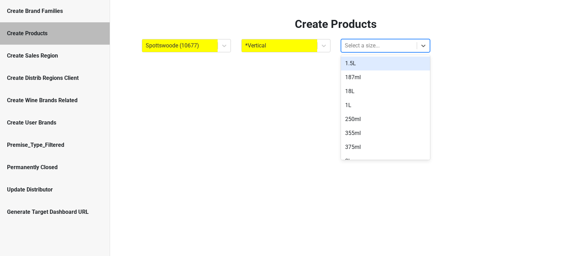
click at [379, 45] on div at bounding box center [379, 46] width 68 height 10
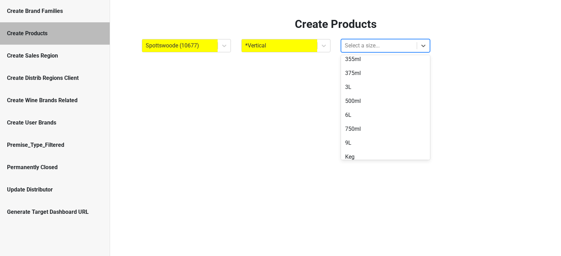
scroll to position [80, 0]
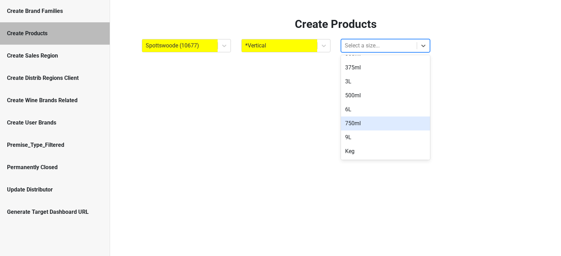
click at [362, 124] on div "750ml" at bounding box center [385, 124] width 89 height 14
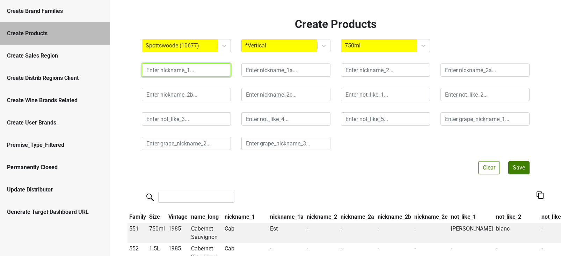
click at [176, 73] on input "text" at bounding box center [186, 70] width 89 height 13
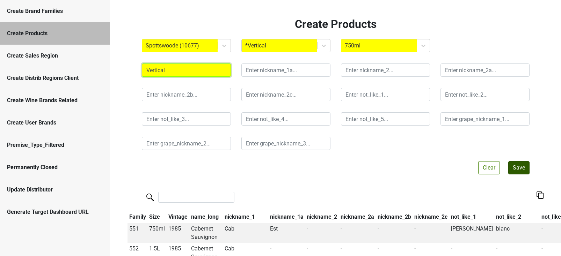
type input "Vertical"
click at [517, 168] on button "Save" at bounding box center [518, 167] width 21 height 13
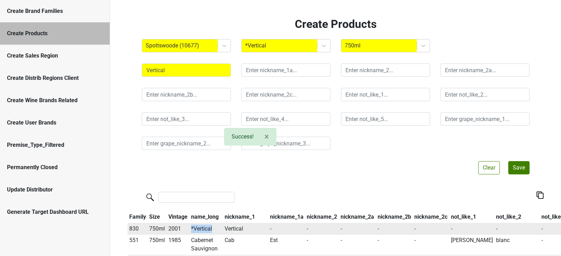
drag, startPoint x: 213, startPoint y: 228, endPoint x: 182, endPoint y: 228, distance: 31.4
click at [182, 228] on tr "830 750ml 2001 *Vertical Vertical - - - - - - - - - - - - -" at bounding box center [452, 229] width 650 height 12
copy tr "*Vertical"
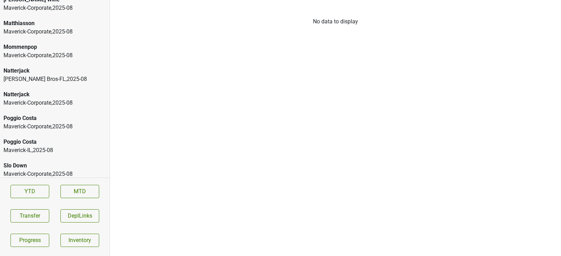
scroll to position [1364, 0]
